Goal: Check status: Check status

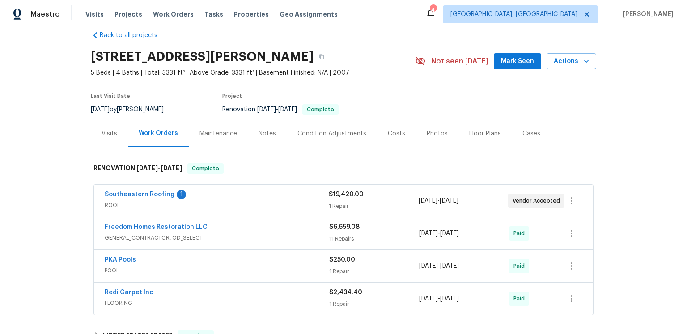
scroll to position [36, 0]
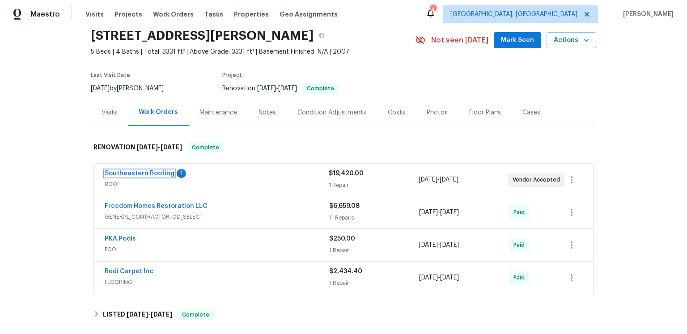
click at [173, 177] on link "Southeastern Roofing" at bounding box center [140, 174] width 70 height 6
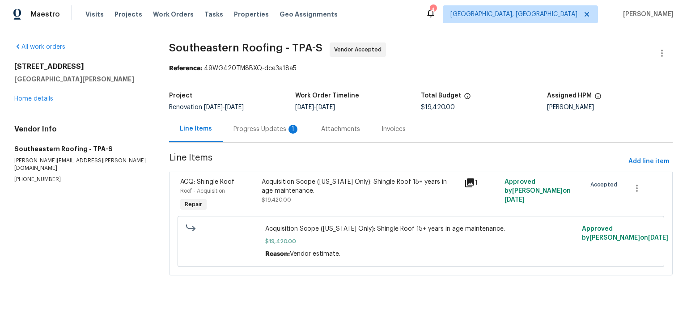
scroll to position [13, 0]
click at [465, 188] on icon at bounding box center [470, 183] width 11 height 11
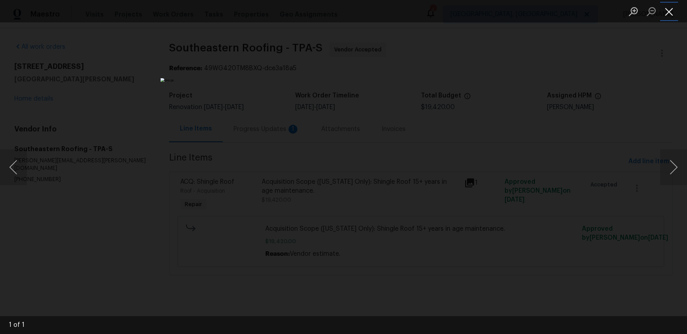
click at [672, 17] on button "Close lightbox" at bounding box center [670, 12] width 18 height 16
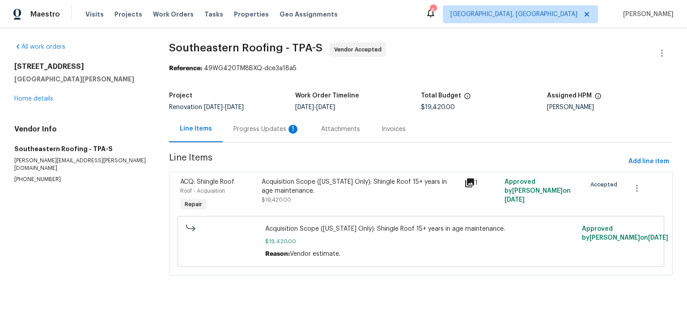
click at [279, 134] on div "Progress Updates 1" at bounding box center [267, 129] width 66 height 9
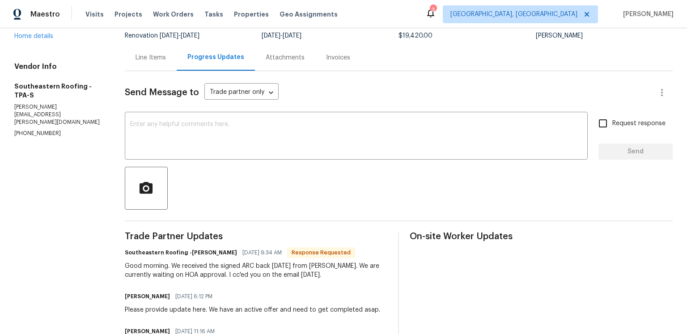
scroll to position [38, 0]
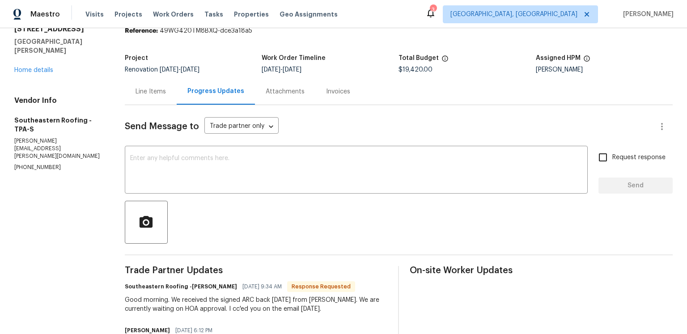
click at [303, 105] on div "Attachments" at bounding box center [285, 91] width 60 height 26
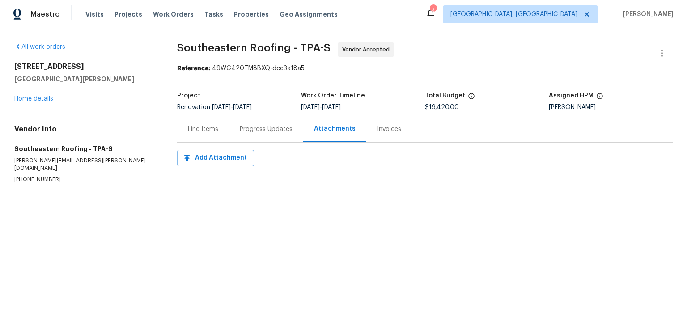
click at [398, 142] on div "Invoices" at bounding box center [390, 129] width 46 height 26
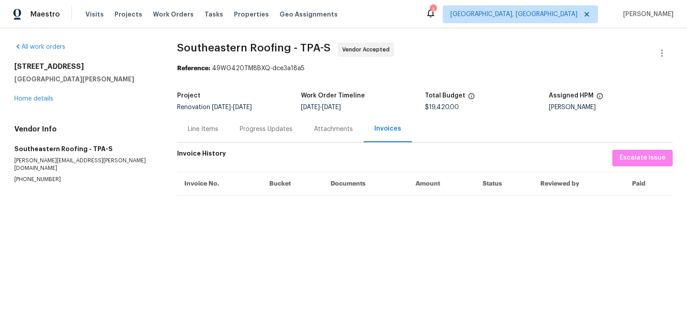
click at [218, 134] on div "Line Items" at bounding box center [203, 129] width 30 height 9
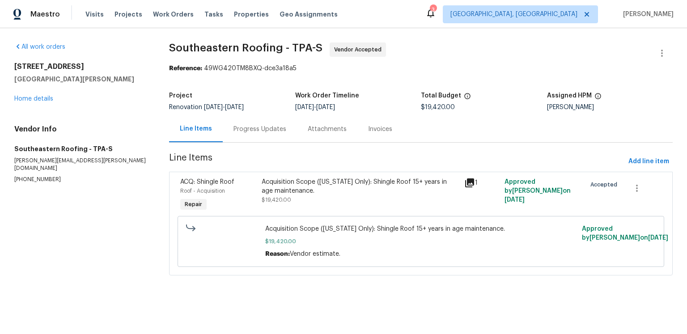
scroll to position [13, 0]
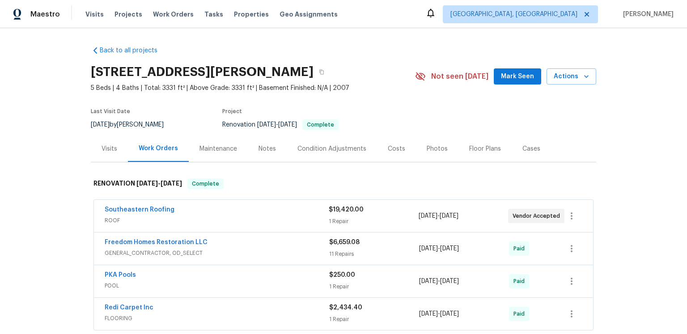
scroll to position [34, 0]
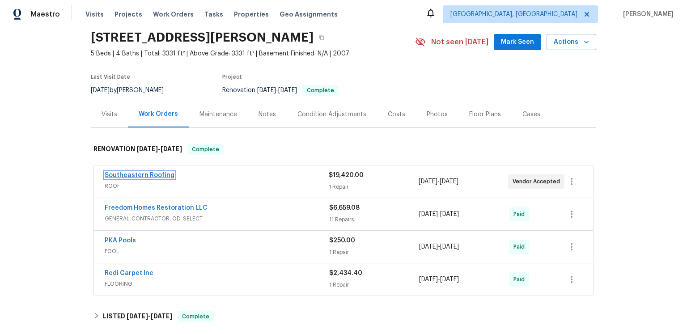
click at [175, 179] on link "Southeastern Roofing" at bounding box center [140, 175] width 70 height 6
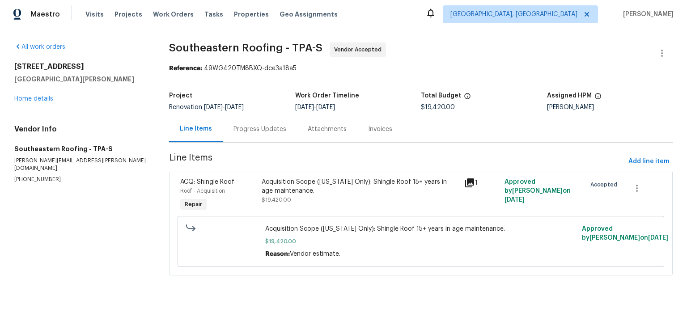
scroll to position [13, 0]
click at [277, 138] on div "Progress Updates" at bounding box center [260, 129] width 74 height 26
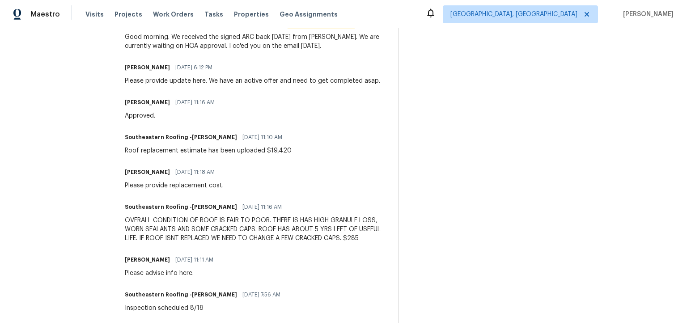
scroll to position [292, 0]
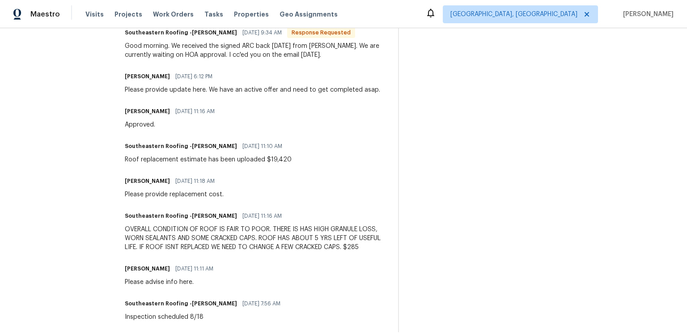
drag, startPoint x: 173, startPoint y: 103, endPoint x: 235, endPoint y: 114, distance: 62.6
click at [235, 60] on div "Good morning. We received the signed ARC back [DATE] from [PERSON_NAME]. We are…" at bounding box center [256, 51] width 263 height 18
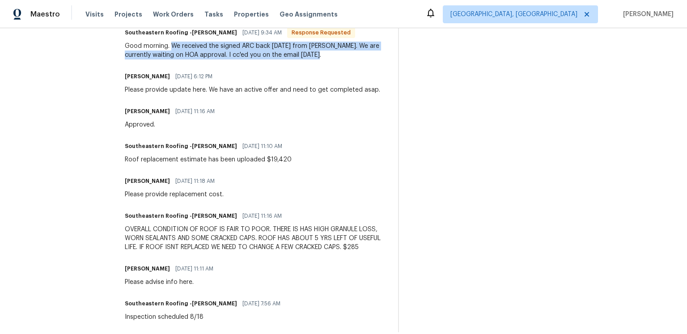
drag, startPoint x: 175, startPoint y: 104, endPoint x: 334, endPoint y: 115, distance: 158.8
click at [334, 60] on div "Good morning. We received the signed ARC back [DATE] from [PERSON_NAME]. We are…" at bounding box center [256, 51] width 263 height 18
copy div "We received the signed ARC back [DATE] from [PERSON_NAME]. We are currently wai…"
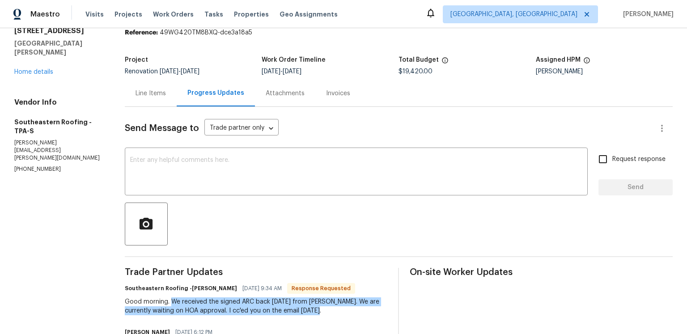
scroll to position [0, 0]
